Goal: Task Accomplishment & Management: Complete application form

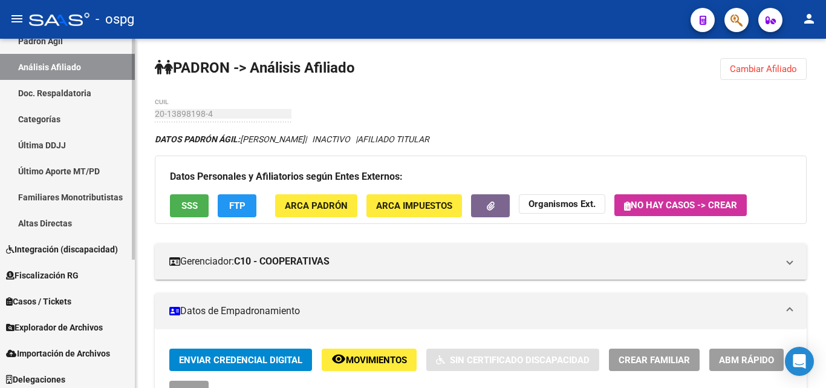
scroll to position [202, 0]
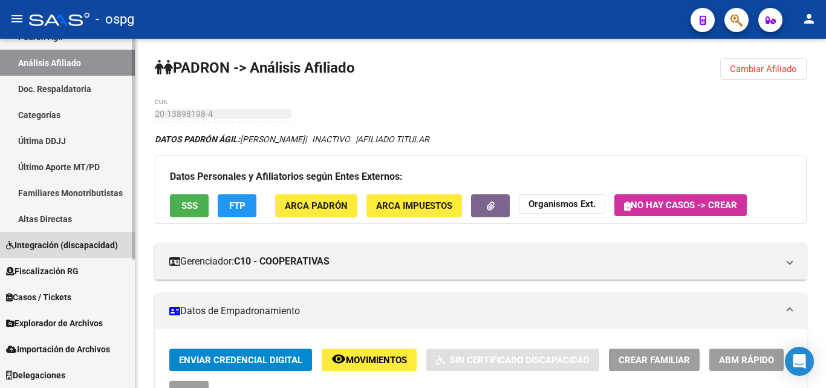
click at [60, 233] on link "Integración (discapacidad)" at bounding box center [67, 245] width 135 height 26
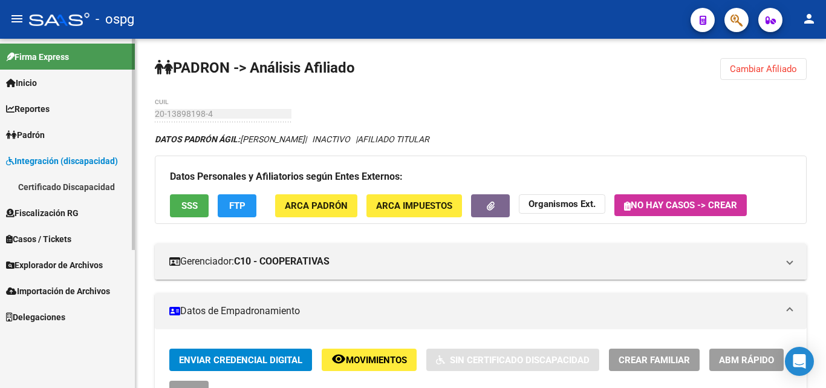
scroll to position [0, 0]
click at [95, 183] on link "Certificado Discapacidad" at bounding box center [67, 187] width 135 height 26
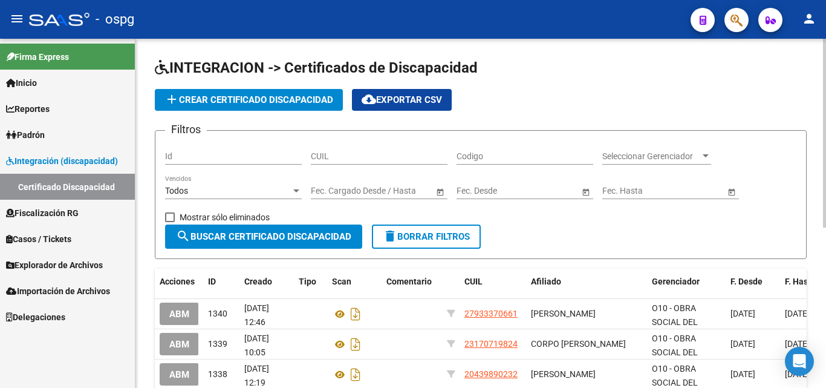
click at [279, 101] on span "add Crear Certificado Discapacidad" at bounding box center [248, 99] width 169 height 11
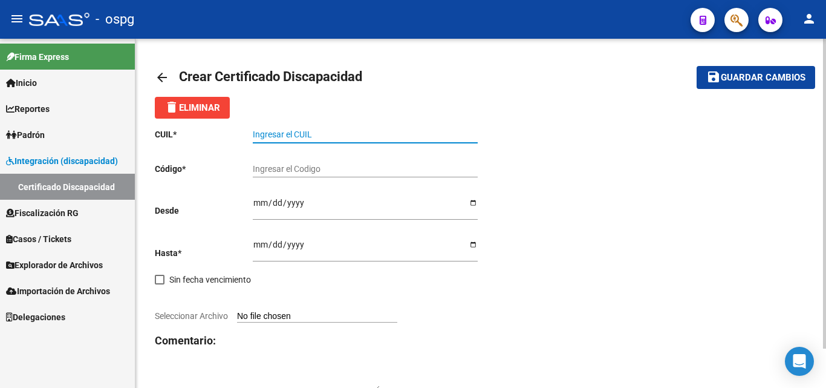
click at [415, 135] on input "Ingresar el CUIL" at bounding box center [365, 134] width 225 height 10
type input "20-57523664-3"
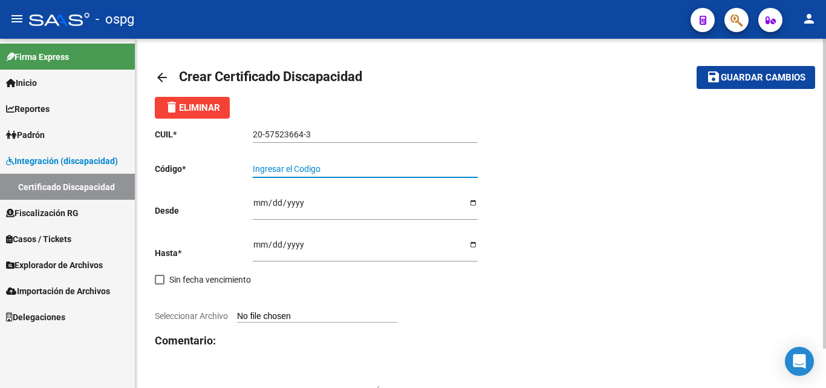
click at [356, 171] on input "Ingresar el Codigo" at bounding box center [365, 169] width 225 height 10
click at [304, 165] on input "Ingresar el Codigo" at bounding box center [365, 169] width 225 height 10
type input "7715620502"
click at [256, 201] on input "Ingresar fec. Desde" at bounding box center [365, 207] width 225 height 18
type input "[DATE]"
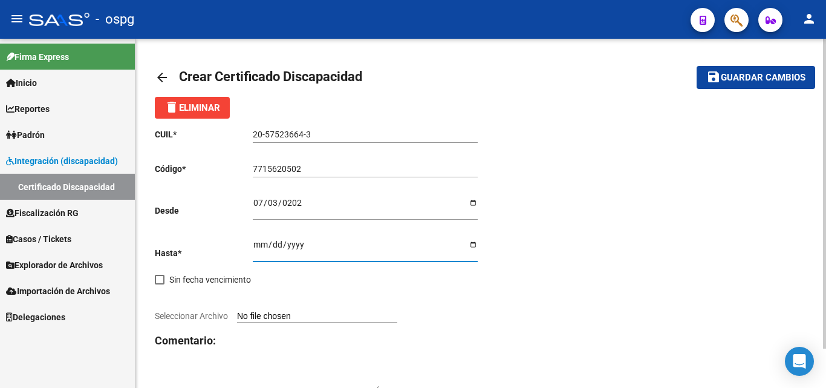
click at [259, 244] on input "Ingresar fec. Hasta" at bounding box center [365, 248] width 225 height 18
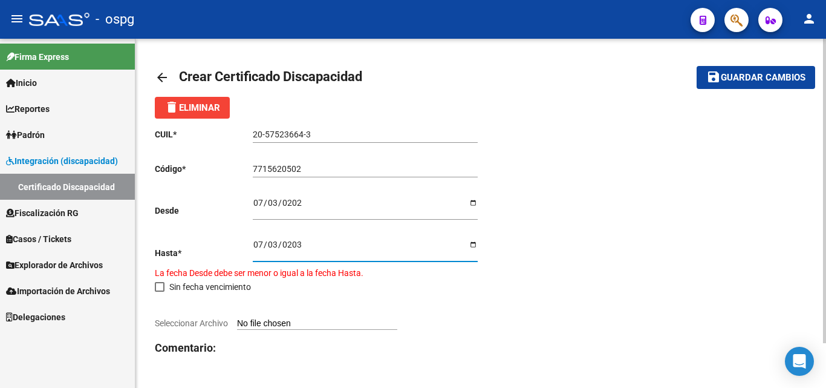
type input "[DATE]"
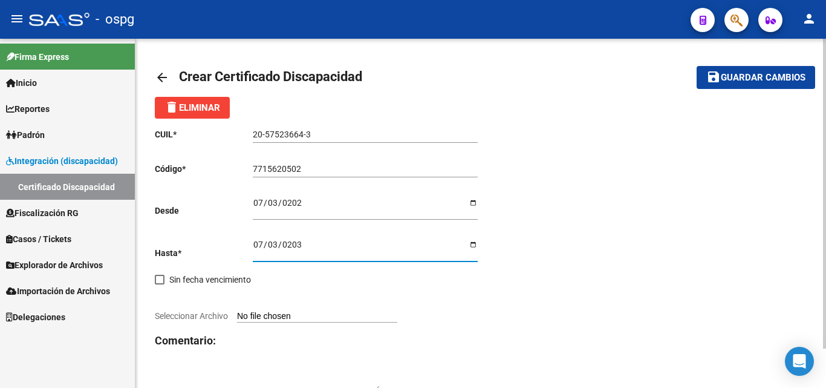
click at [298, 314] on input "Seleccionar Archivo" at bounding box center [317, 316] width 160 height 11
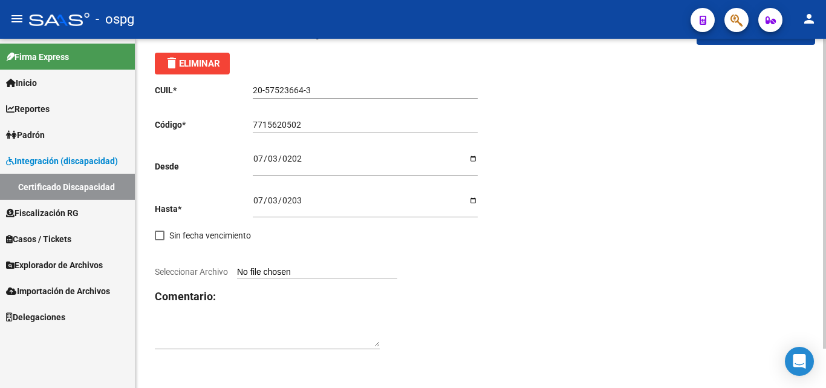
type input "C:\fakepath\20250908032348930.pdf"
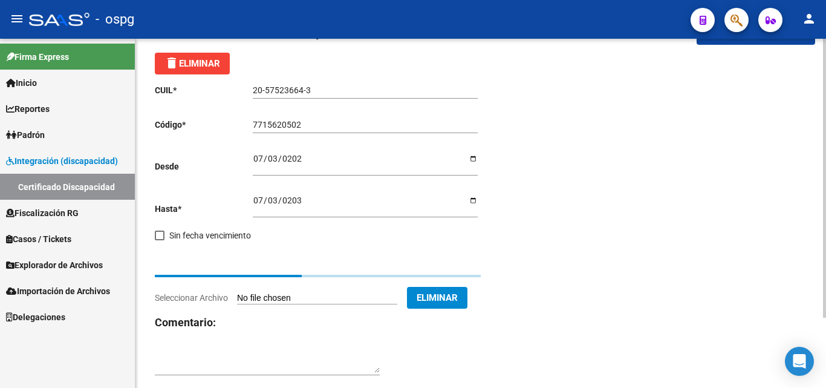
scroll to position [31, 0]
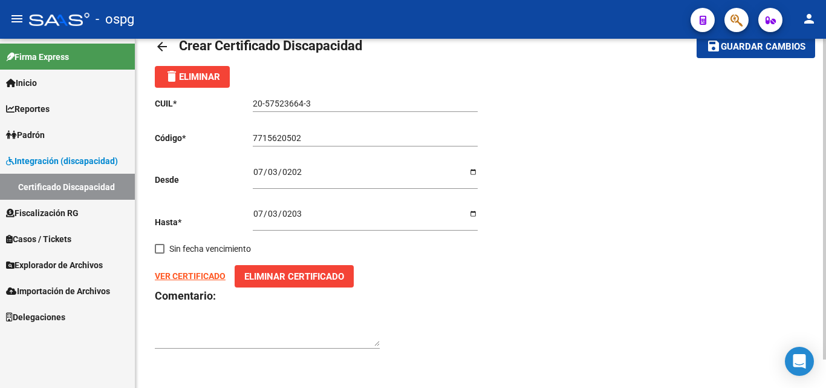
click at [189, 276] on strong "VER CERTIFICADO" at bounding box center [190, 276] width 71 height 10
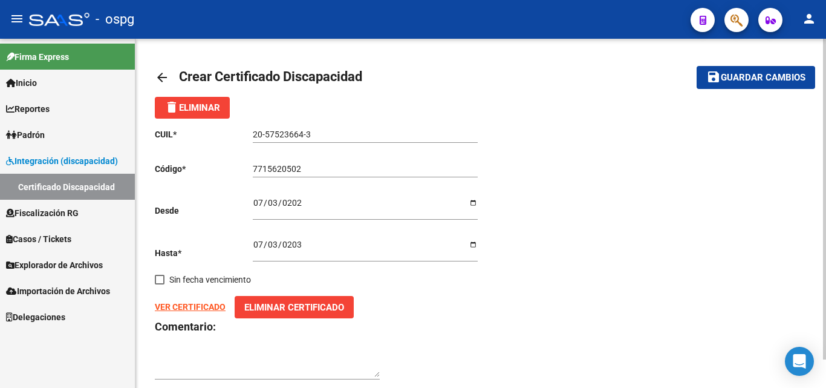
click at [778, 73] on span "Guardar cambios" at bounding box center [763, 78] width 85 height 11
click at [631, 264] on div "CUIL * 20-57523664-3 Ingresar el CUIL Código * 7715620502 Ingresar el Codigo De…" at bounding box center [481, 254] width 652 height 271
drag, startPoint x: 634, startPoint y: 186, endPoint x: 675, endPoint y: 148, distance: 55.6
click at [636, 176] on div "CUIL * 20-57523664-3 Ingresar el CUIL Código * 7715620502 Ingresar el Codigo De…" at bounding box center [481, 254] width 652 height 271
click at [744, 83] on span "Guardar cambios" at bounding box center [763, 78] width 85 height 11
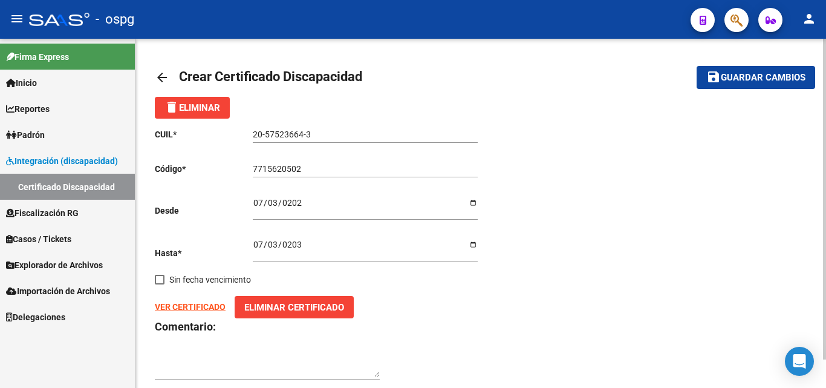
click at [697, 87] on mat-toolbar-row "save Guardar cambios" at bounding box center [746, 77] width 138 height 39
click at [31, 126] on link "Padrón" at bounding box center [67, 135] width 135 height 26
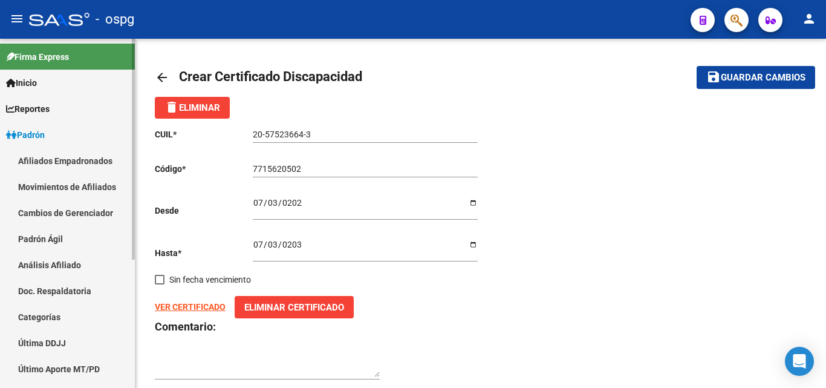
click at [45, 265] on link "Análisis Afiliado" at bounding box center [67, 265] width 135 height 26
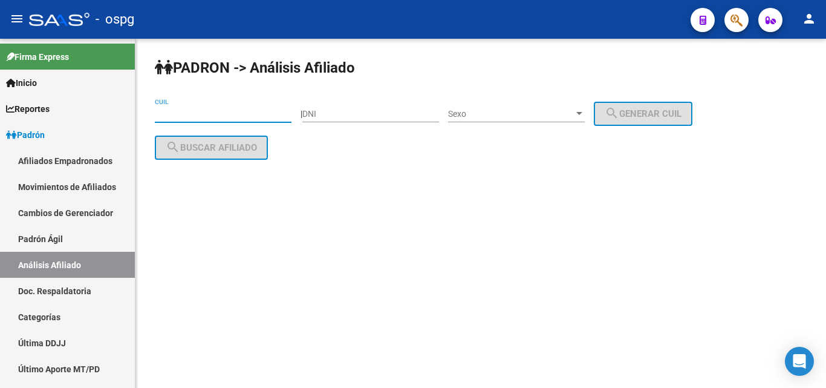
click at [170, 115] on input "CUIL" at bounding box center [223, 114] width 137 height 10
type input "20-57523664-3"
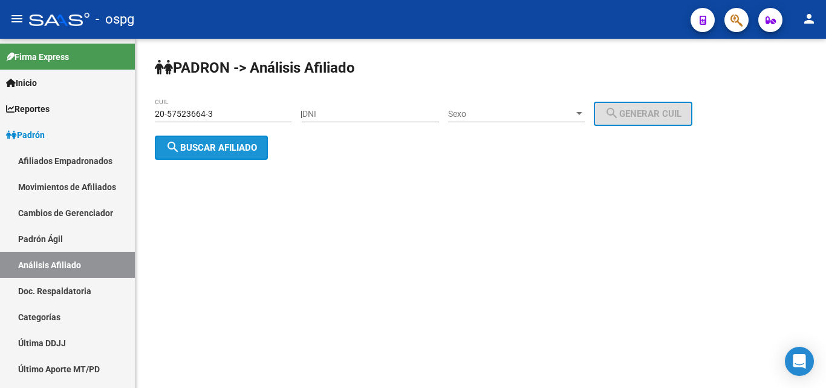
click at [224, 155] on button "search Buscar afiliado" at bounding box center [211, 147] width 113 height 24
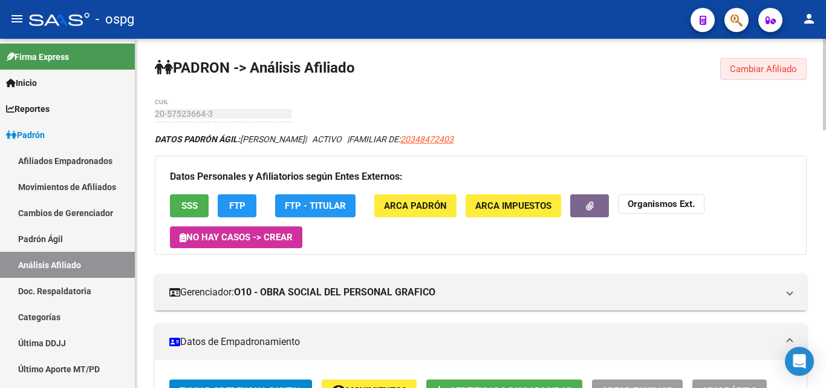
drag, startPoint x: 768, startPoint y: 70, endPoint x: 451, endPoint y: 91, distance: 317.6
click at [767, 70] on span "Cambiar Afiliado" at bounding box center [763, 68] width 67 height 11
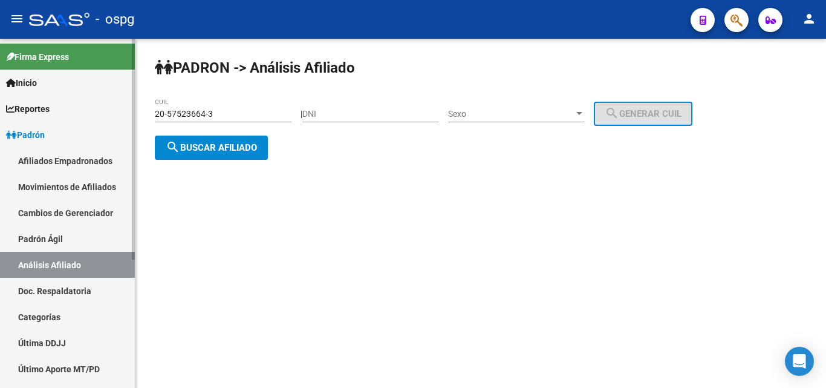
drag, startPoint x: 221, startPoint y: 115, endPoint x: 62, endPoint y: 109, distance: 159.1
click at [62, 109] on mat-sidenav-container "Firma Express Inicio Instructivos Contacto OS Reportes Ingresos Devengados Anál…" at bounding box center [413, 213] width 826 height 349
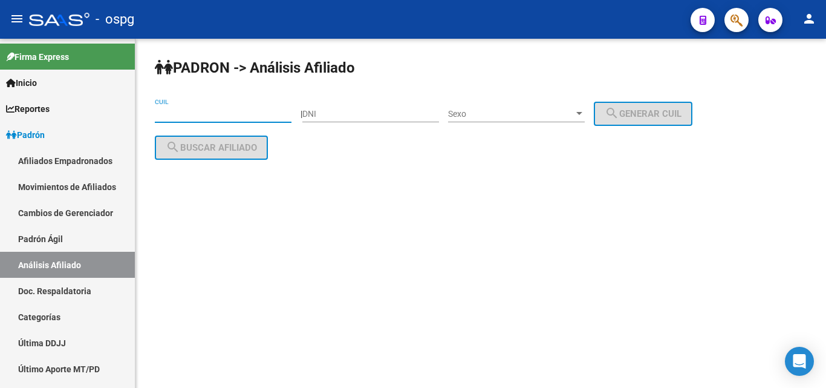
drag, startPoint x: 347, startPoint y: 111, endPoint x: 155, endPoint y: 113, distance: 191.7
click at [155, 113] on input "CUIL" at bounding box center [223, 114] width 137 height 10
drag, startPoint x: 154, startPoint y: 114, endPoint x: 185, endPoint y: 106, distance: 32.4
click at [187, 85] on div "PADRON -> Análisis Afiliado CUIL | DNI Sexo Sexo search Generar CUIL search Bus…" at bounding box center [480, 119] width 691 height 160
paste input "20-37077343-3"
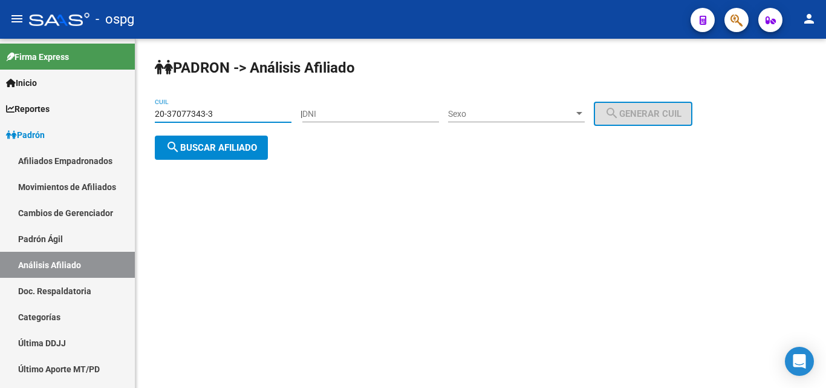
type input "20-37077343-3"
click at [241, 149] on span "search Buscar afiliado" at bounding box center [211, 147] width 91 height 11
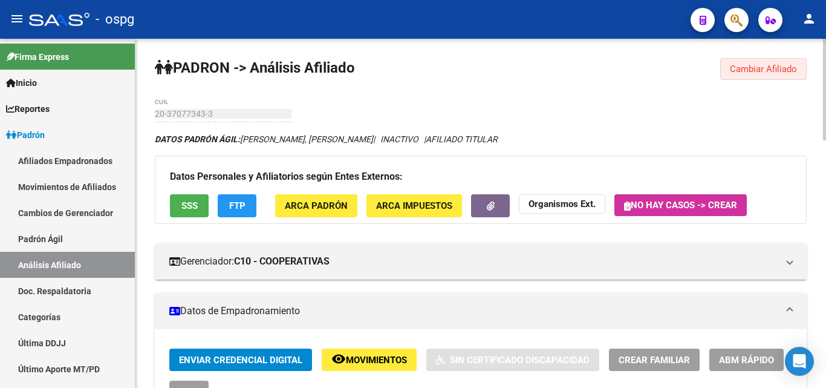
click at [760, 75] on button "Cambiar Afiliado" at bounding box center [763, 69] width 86 height 22
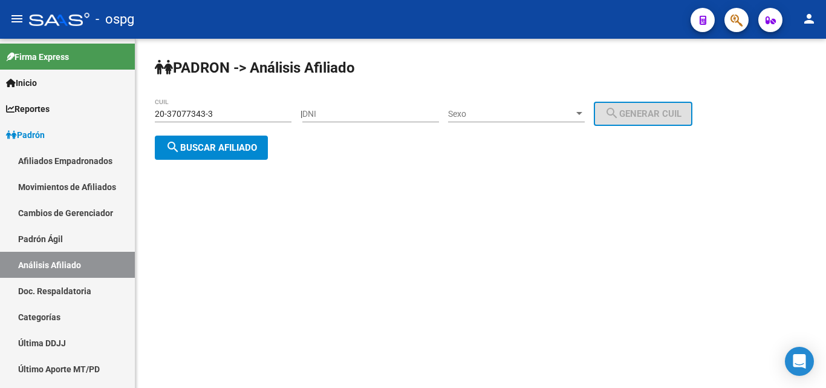
click at [347, 117] on input "DNI" at bounding box center [370, 114] width 137 height 10
paste input "20878364"
type input "20878364"
click at [530, 123] on div "Sexo Sexo" at bounding box center [516, 115] width 137 height 34
click at [527, 117] on span "Sexo" at bounding box center [511, 114] width 126 height 10
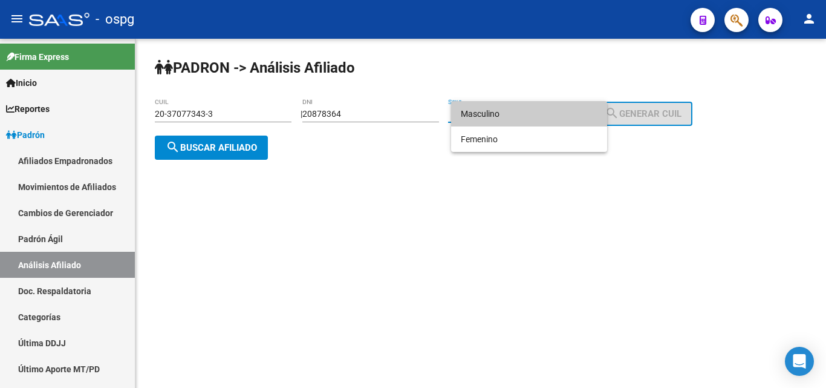
click at [482, 120] on span "Masculino" at bounding box center [529, 113] width 137 height 25
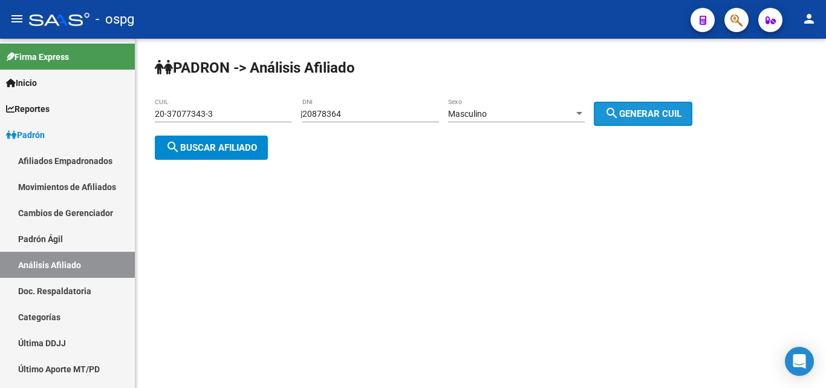
drag, startPoint x: 643, startPoint y: 109, endPoint x: 374, endPoint y: 110, distance: 268.5
click at [639, 109] on span "search Generar CUIL" at bounding box center [643, 113] width 77 height 11
click at [217, 156] on button "search Buscar afiliado" at bounding box center [211, 147] width 113 height 24
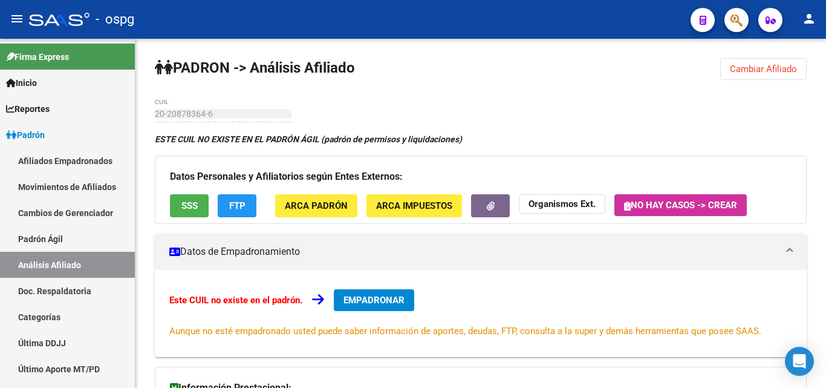
click at [751, 63] on span "Cambiar Afiliado" at bounding box center [763, 68] width 67 height 11
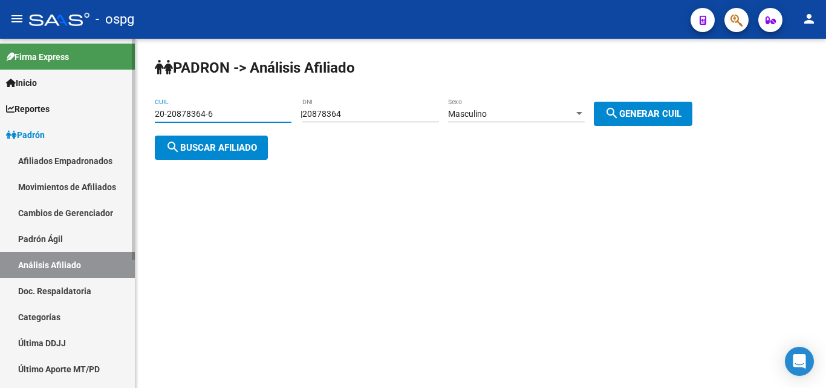
drag, startPoint x: 213, startPoint y: 113, endPoint x: 76, endPoint y: 122, distance: 137.5
click at [79, 122] on mat-sidenav-container "Firma Express Inicio Instructivos Contacto OS Reportes Ingresos Devengados Anál…" at bounding box center [413, 213] width 826 height 349
drag, startPoint x: 242, startPoint y: 119, endPoint x: 225, endPoint y: 111, distance: 19.0
click at [224, 111] on input "20-20878364-6" at bounding box center [223, 114] width 137 height 10
drag, startPoint x: 244, startPoint y: 111, endPoint x: 10, endPoint y: 109, distance: 234.6
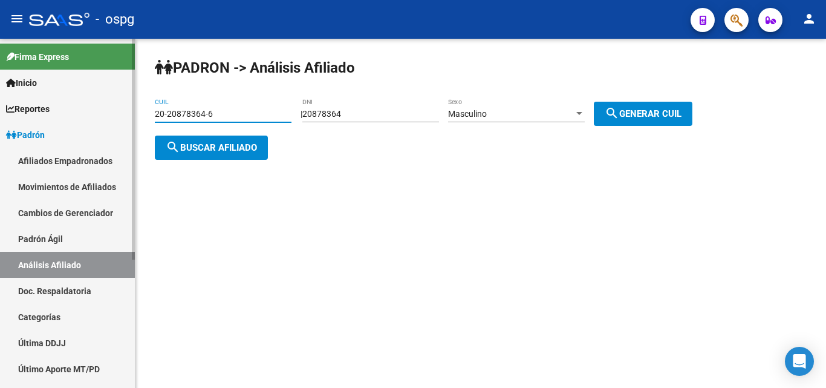
click at [4, 109] on mat-sidenav-container "Firma Express Inicio Instructivos Contacto OS Reportes Ingresos Devengados Anál…" at bounding box center [413, 213] width 826 height 349
paste input "43662896-0"
type input "20-43662896-0"
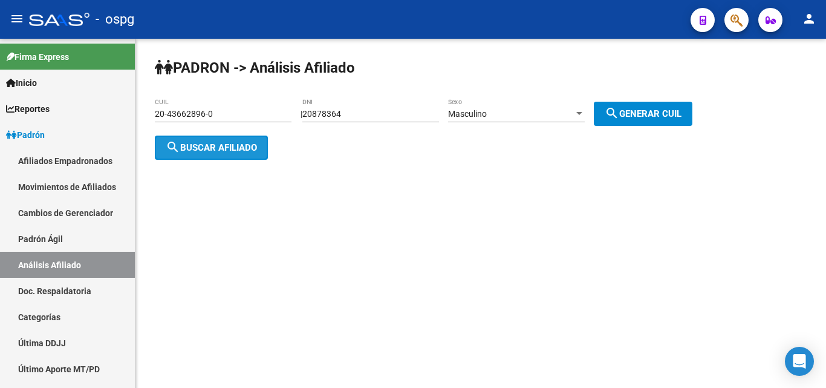
click at [213, 147] on span "search Buscar afiliado" at bounding box center [211, 147] width 91 height 11
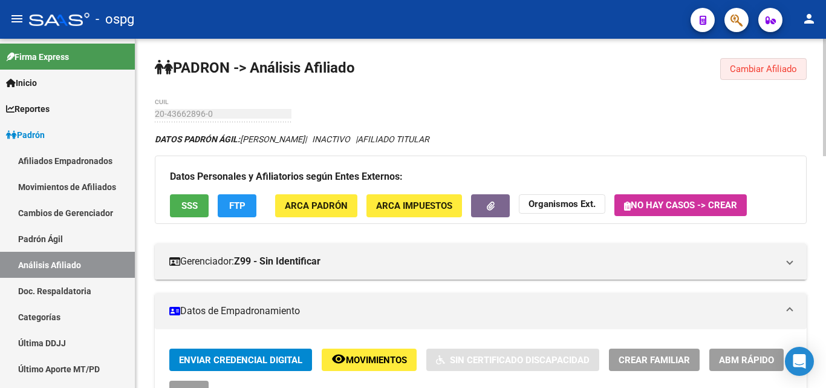
click at [766, 62] on button "Cambiar Afiliado" at bounding box center [763, 69] width 86 height 22
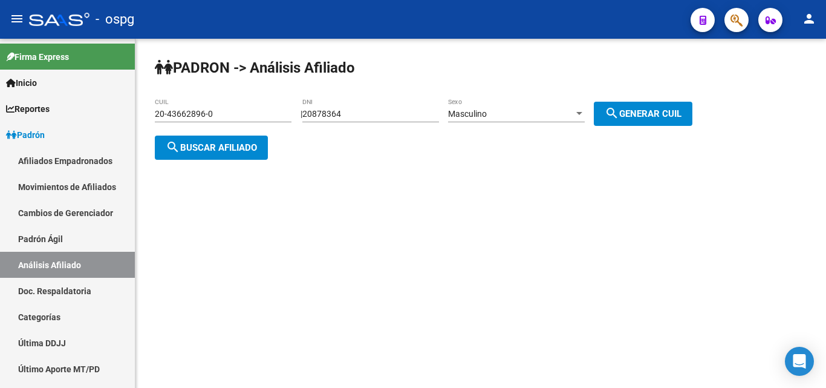
click at [383, 121] on div "20878364 DNI" at bounding box center [370, 110] width 137 height 24
click at [385, 112] on input "20878364" at bounding box center [370, 114] width 137 height 10
drag, startPoint x: 385, startPoint y: 112, endPoint x: 341, endPoint y: 122, distance: 45.2
click at [199, 115] on app-analisis-afiliado "PADRON -> Análisis Afiliado 20-43662896-0 CUIL | 20878364 DNI Masculino Sexo se…" at bounding box center [428, 131] width 547 height 44
paste input "33511156"
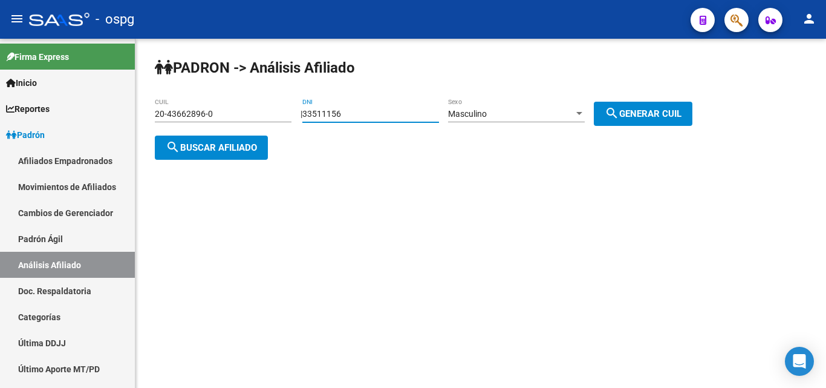
type input "33511156"
click at [502, 109] on div "Masculino" at bounding box center [511, 114] width 126 height 10
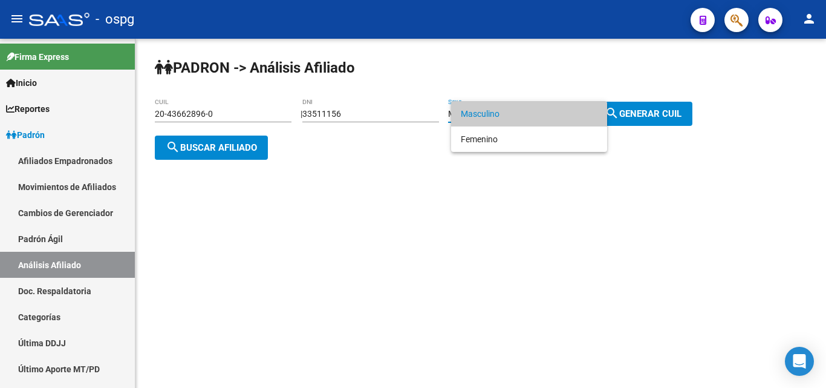
click at [670, 112] on div at bounding box center [413, 194] width 826 height 388
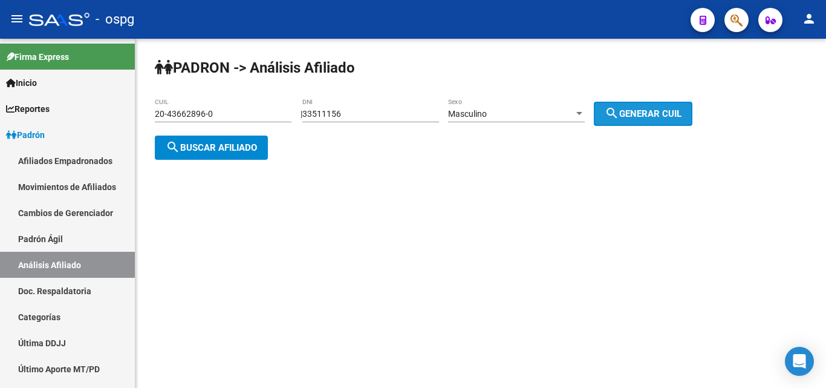
click at [633, 110] on span "search Generar CUIL" at bounding box center [643, 113] width 77 height 11
type input "20-33511156-8"
click at [229, 144] on span "search Buscar afiliado" at bounding box center [211, 147] width 91 height 11
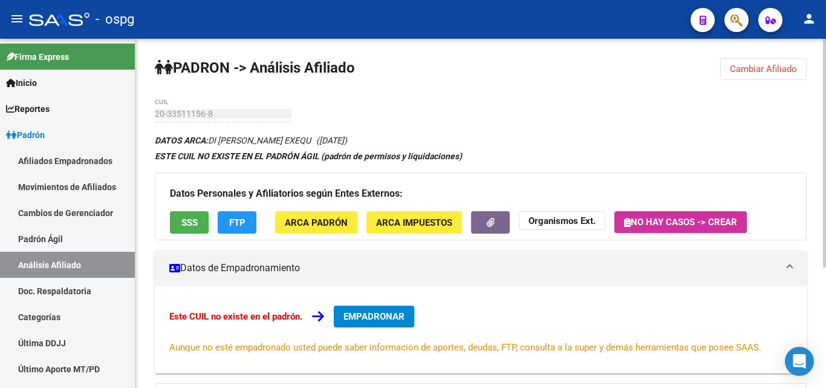
drag, startPoint x: 756, startPoint y: 66, endPoint x: 732, endPoint y: 73, distance: 25.7
click at [755, 67] on span "Cambiar Afiliado" at bounding box center [763, 68] width 67 height 11
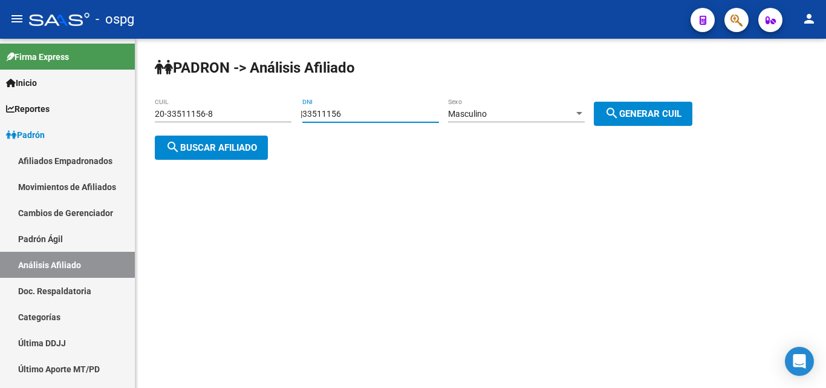
drag, startPoint x: 368, startPoint y: 112, endPoint x: 348, endPoint y: 119, distance: 21.6
click at [231, 112] on app-analisis-afiliado "PADRON -> Análisis Afiliado 20-33511156-8 CUIL | 33511156 DNI Masculino Sexo se…" at bounding box center [428, 131] width 547 height 44
paste input "0910815"
type input "30910815"
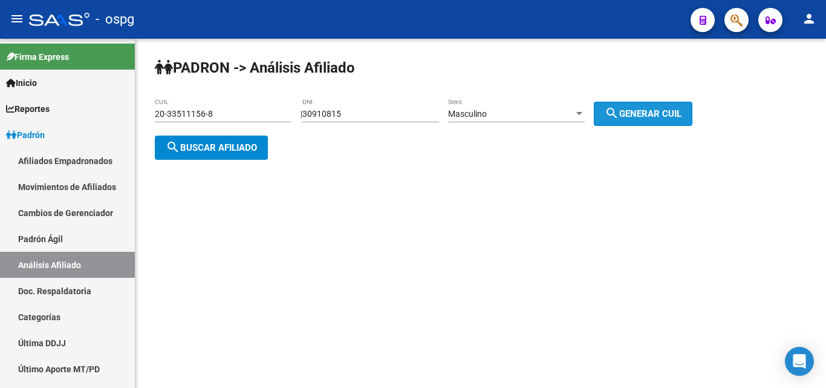
click at [645, 120] on button "search Generar CUIL" at bounding box center [643, 114] width 99 height 24
type input "23-30910815-9"
click at [227, 151] on span "search Buscar afiliado" at bounding box center [211, 147] width 91 height 11
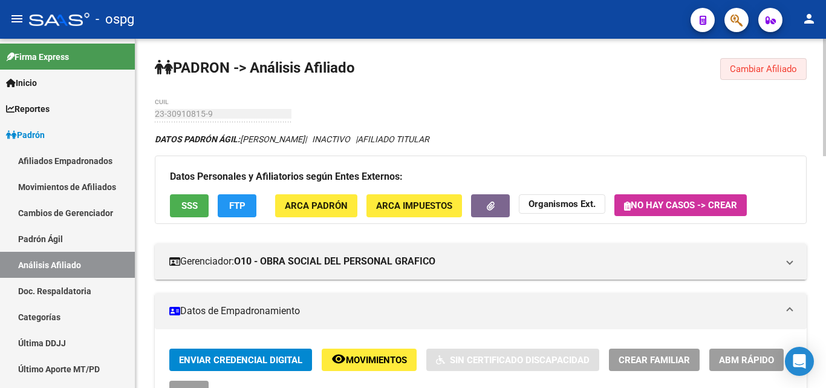
drag, startPoint x: 784, startPoint y: 76, endPoint x: 770, endPoint y: 79, distance: 14.7
click at [781, 76] on button "Cambiar Afiliado" at bounding box center [763, 69] width 86 height 22
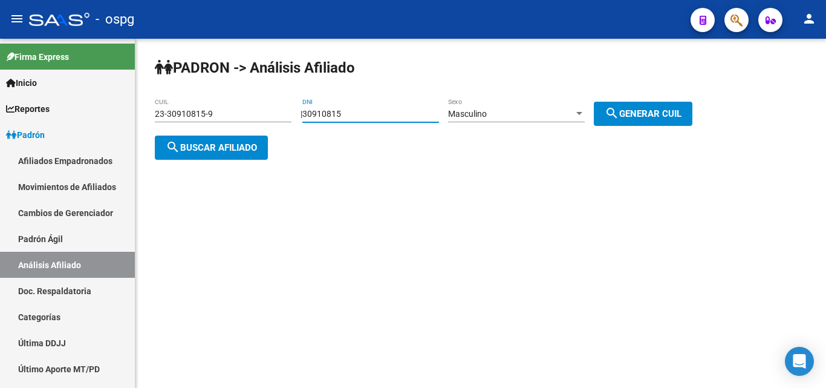
drag, startPoint x: 428, startPoint y: 112, endPoint x: 179, endPoint y: 122, distance: 248.7
click at [88, 122] on mat-sidenav-container "Firma Express Inicio Instructivos Contacto OS Reportes Ingresos Devengados Anál…" at bounding box center [413, 213] width 826 height 349
drag, startPoint x: 369, startPoint y: 123, endPoint x: 358, endPoint y: 116, distance: 13.1
click at [358, 116] on input "30910815" at bounding box center [370, 114] width 137 height 10
drag, startPoint x: 354, startPoint y: 115, endPoint x: 258, endPoint y: 112, distance: 95.6
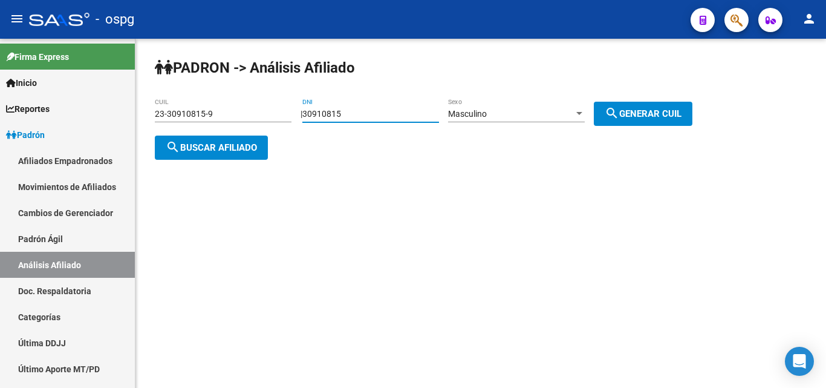
click at [252, 113] on app-analisis-afiliado "PADRON -> Análisis Afiliado 23-30910815-9 CUIL | 30910815 DNI Masculino Sexo se…" at bounding box center [428, 131] width 547 height 44
paste input "9408968"
type input "39408968"
click at [501, 111] on div "Masculino" at bounding box center [511, 114] width 126 height 10
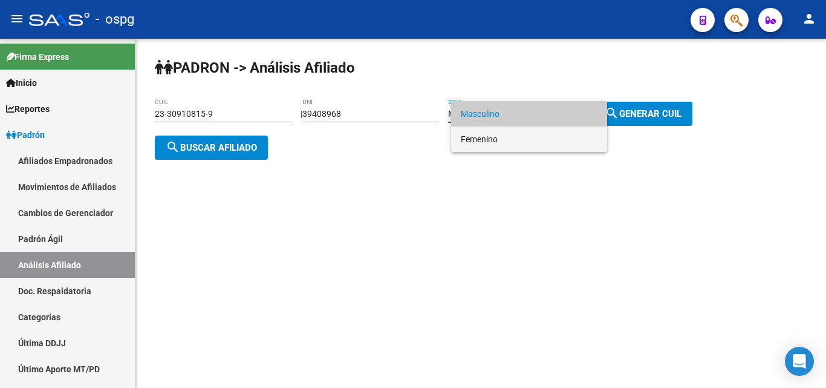
drag, startPoint x: 501, startPoint y: 141, endPoint x: 659, endPoint y: 103, distance: 163.1
click at [541, 140] on span "Femenino" at bounding box center [529, 138] width 137 height 25
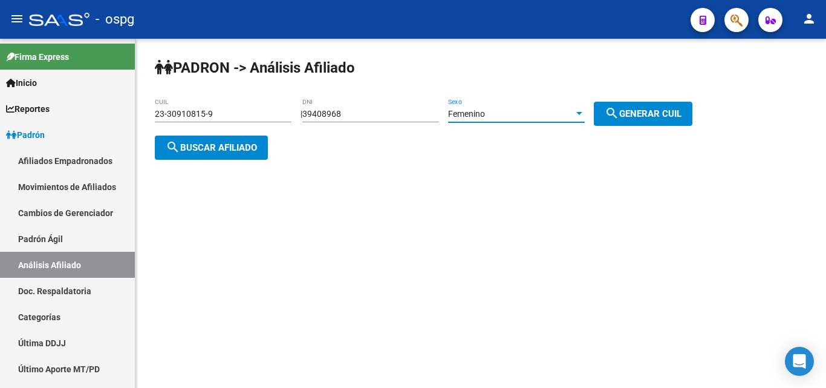
drag, startPoint x: 654, startPoint y: 112, endPoint x: 629, endPoint y: 108, distance: 24.5
click at [649, 111] on span "search Generar CUIL" at bounding box center [643, 113] width 77 height 11
drag, startPoint x: 205, startPoint y: 145, endPoint x: 223, endPoint y: 146, distance: 18.2
click at [223, 146] on span "search Buscar afiliado" at bounding box center [211, 147] width 91 height 11
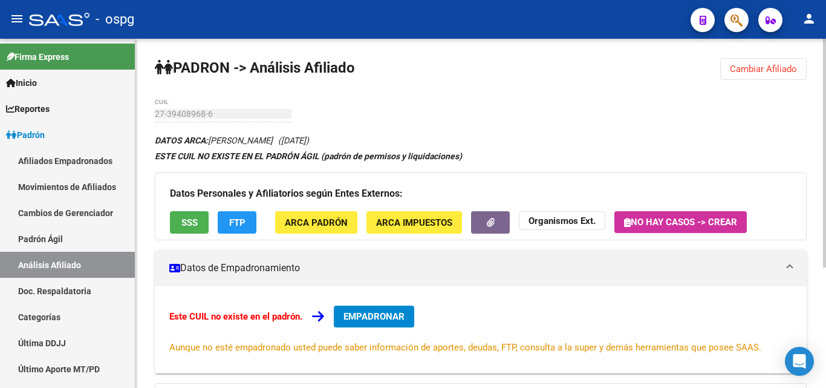
click at [778, 67] on span "Cambiar Afiliado" at bounding box center [763, 68] width 67 height 11
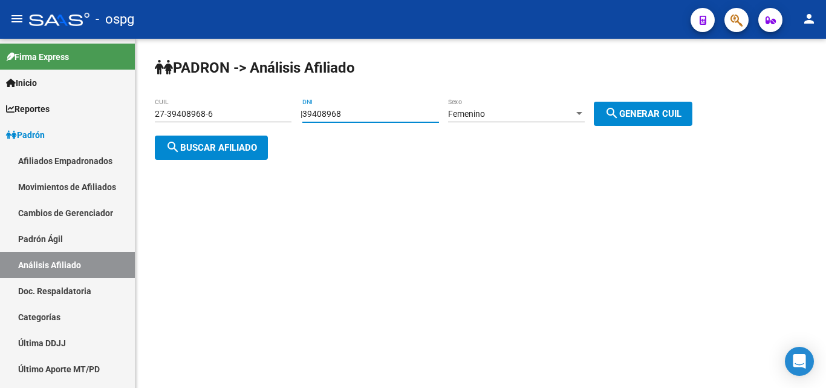
drag, startPoint x: 382, startPoint y: 113, endPoint x: 260, endPoint y: 113, distance: 121.5
click at [260, 113] on app-analisis-afiliado "PADRON -> Análisis Afiliado 27-39408968-6 CUIL | 39408968 DNI Femenino Sexo sea…" at bounding box center [428, 131] width 547 height 44
drag, startPoint x: 395, startPoint y: 117, endPoint x: 215, endPoint y: 147, distance: 182.7
click at [215, 147] on span "search Buscar afiliado" at bounding box center [211, 147] width 91 height 11
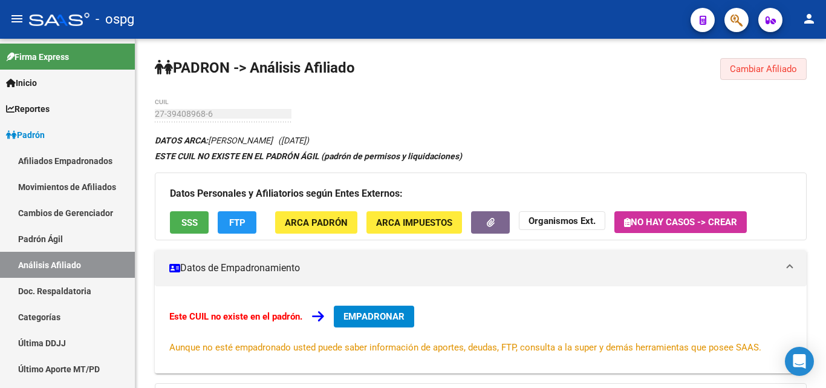
drag, startPoint x: 769, startPoint y: 74, endPoint x: 213, endPoint y: 98, distance: 556.2
click at [767, 74] on span "Cambiar Afiliado" at bounding box center [763, 68] width 67 height 11
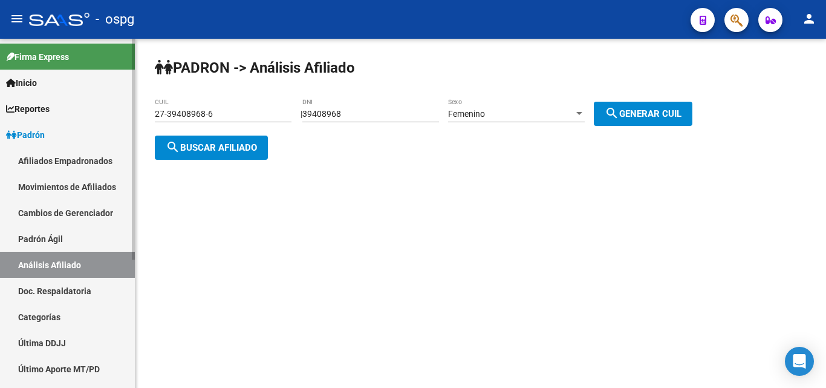
click at [0, 94] on mat-sidenav-container "Firma Express Inicio Instructivos Contacto OS Reportes Ingresos Devengados Anál…" at bounding box center [413, 213] width 826 height 349
paste input "0-23025688-9"
click at [681, 112] on span "search Generar CUIL" at bounding box center [643, 113] width 77 height 11
type input "27-39408968-6"
drag, startPoint x: 223, startPoint y: 153, endPoint x: 230, endPoint y: 149, distance: 8.4
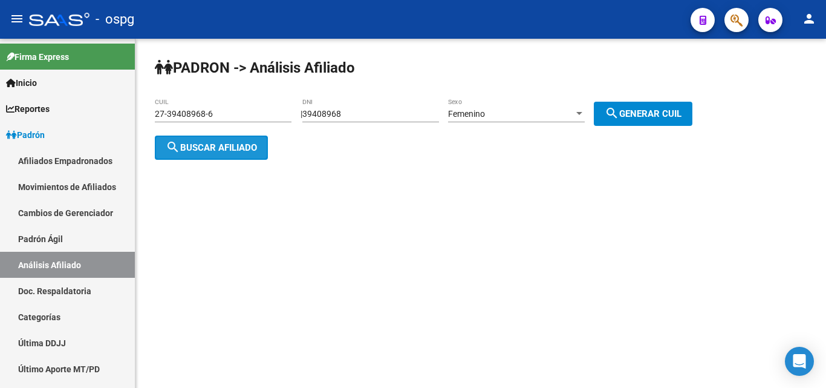
click at [230, 149] on button "search Buscar afiliado" at bounding box center [211, 147] width 113 height 24
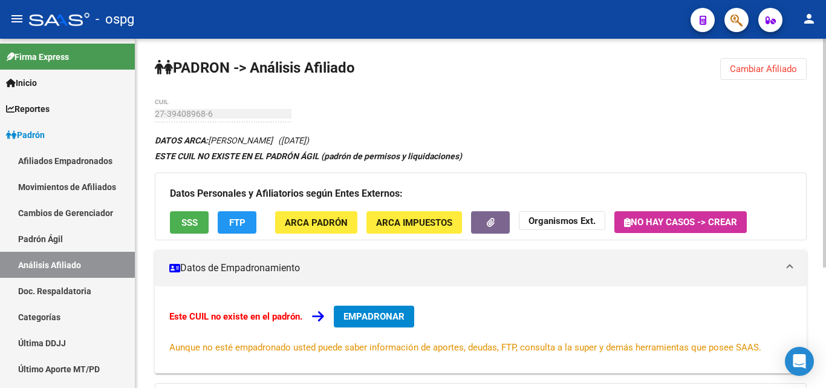
drag, startPoint x: 787, startPoint y: 69, endPoint x: 435, endPoint y: 42, distance: 352.4
click at [782, 69] on span "Cambiar Afiliado" at bounding box center [763, 68] width 67 height 11
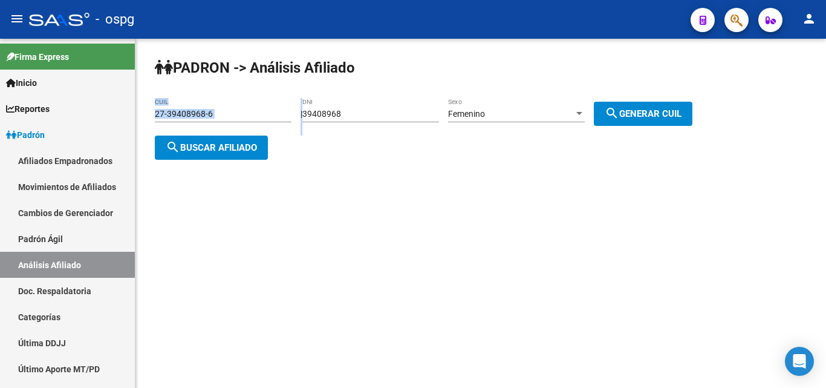
drag, startPoint x: 195, startPoint y: 111, endPoint x: 362, endPoint y: 122, distance: 167.3
click at [249, 112] on app-analisis-afiliado "PADRON -> Análisis Afiliado 27-39408968-6 CUIL | 39408968 DNI Femenino Sexo sea…" at bounding box center [428, 131] width 547 height 44
drag, startPoint x: 374, startPoint y: 119, endPoint x: 378, endPoint y: 114, distance: 6.4
click at [374, 118] on input "39408968" at bounding box center [370, 114] width 137 height 10
drag, startPoint x: 414, startPoint y: 88, endPoint x: 401, endPoint y: 121, distance: 35.6
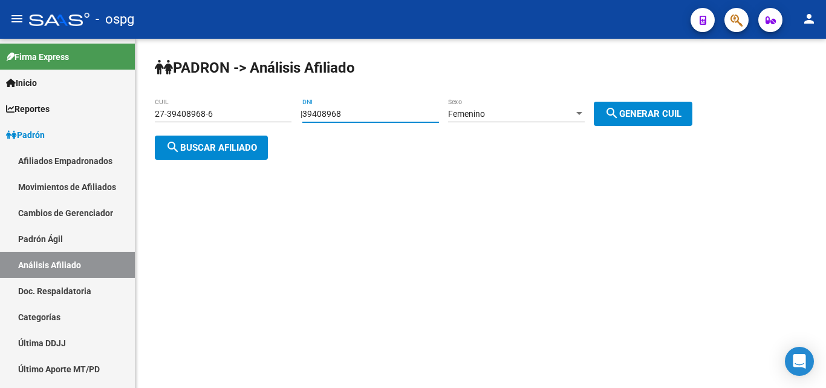
click at [415, 89] on div "PADRON -> Análisis Afiliado 27-39408968-6 CUIL | 39408968 DNI Femenino Sexo sea…" at bounding box center [480, 119] width 691 height 160
drag, startPoint x: 356, startPoint y: 109, endPoint x: 366, endPoint y: 115, distance: 12.8
click at [269, 109] on app-analisis-afiliado "PADRON -> Análisis Afiliado 27-39408968-6 CUIL | 39408968 DNI Femenino Sexo sea…" at bounding box center [428, 131] width 547 height 44
paste input "19140139"
type input "19140139"
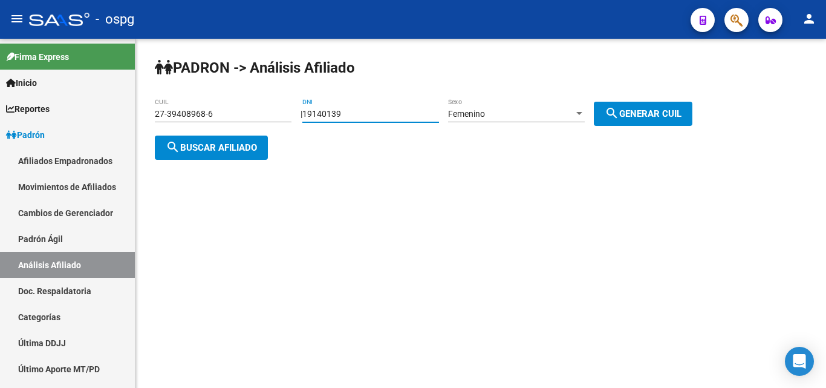
click at [555, 112] on div "Femenino" at bounding box center [511, 114] width 126 height 10
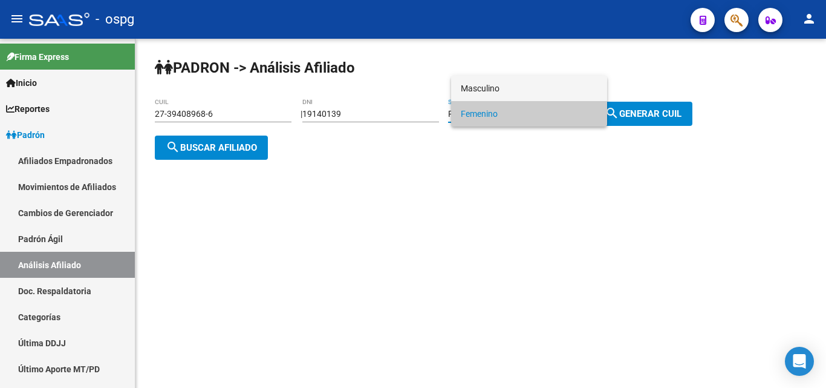
drag, startPoint x: 503, startPoint y: 88, endPoint x: 527, endPoint y: 88, distance: 24.2
click at [506, 88] on span "Masculino" at bounding box center [529, 88] width 137 height 25
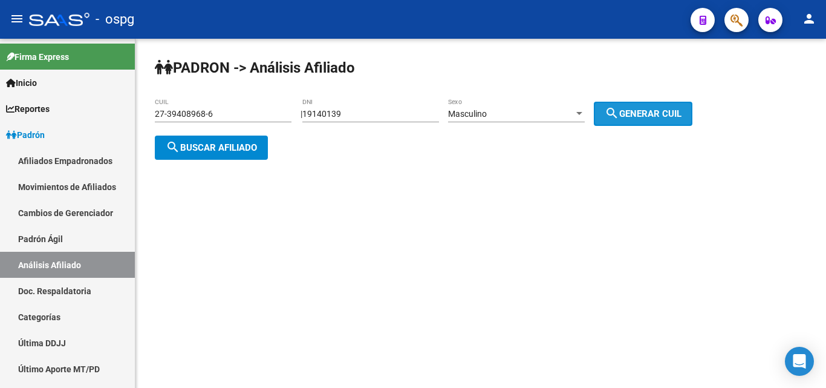
drag, startPoint x: 629, startPoint y: 107, endPoint x: 613, endPoint y: 108, distance: 15.7
click at [619, 108] on mat-icon "search" at bounding box center [612, 113] width 15 height 15
type input "20-19140139-6"
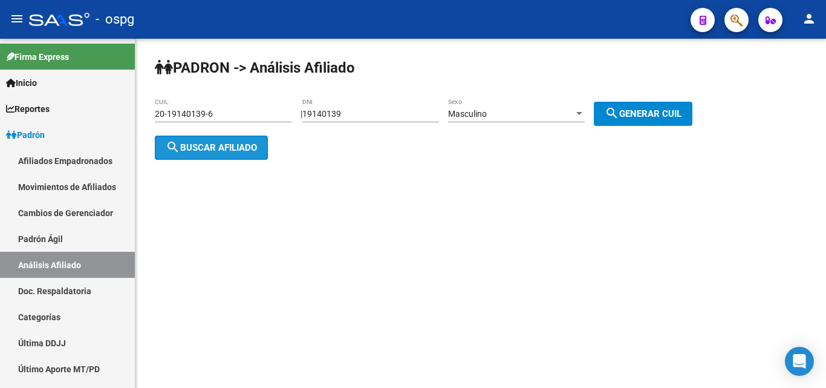
click at [257, 149] on span "search Buscar afiliado" at bounding box center [211, 147] width 91 height 11
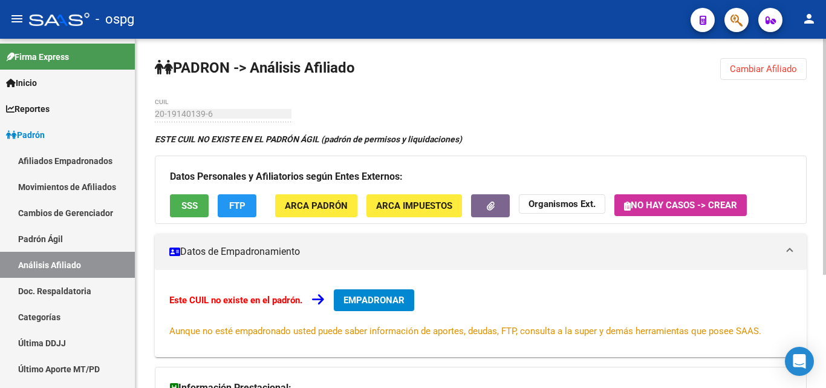
scroll to position [168, 0]
